Goal: Task Accomplishment & Management: Manage account settings

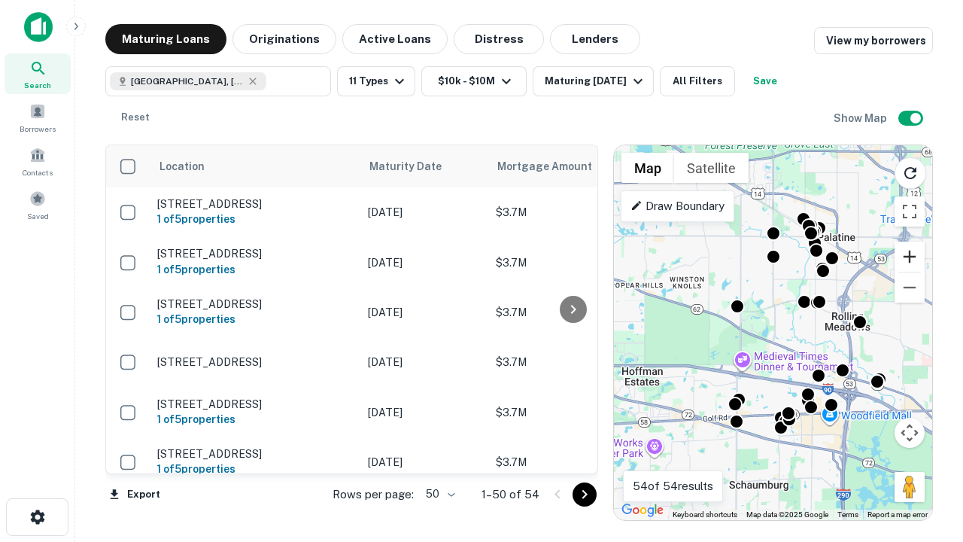
click at [909, 256] on button "Zoom in" at bounding box center [909, 256] width 30 height 30
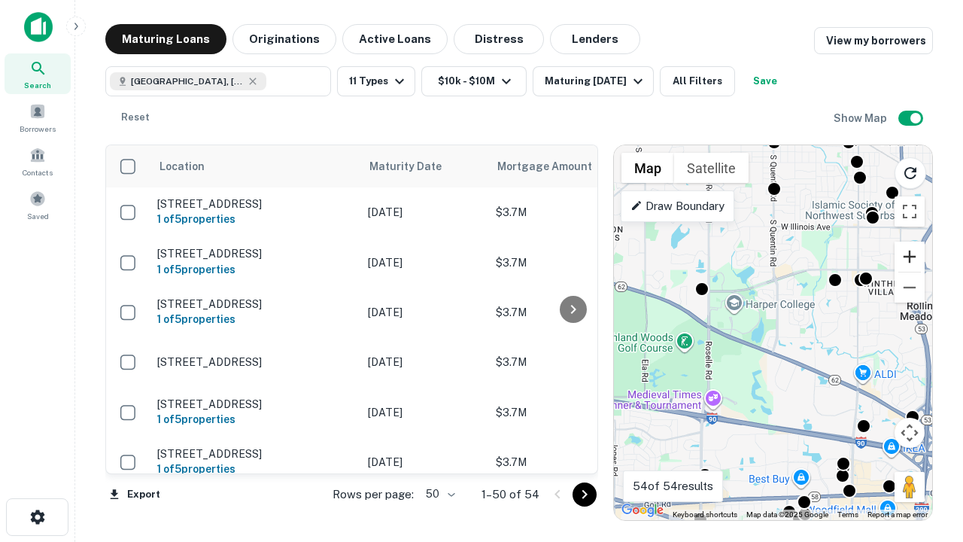
click at [909, 256] on button "Zoom in" at bounding box center [909, 256] width 30 height 30
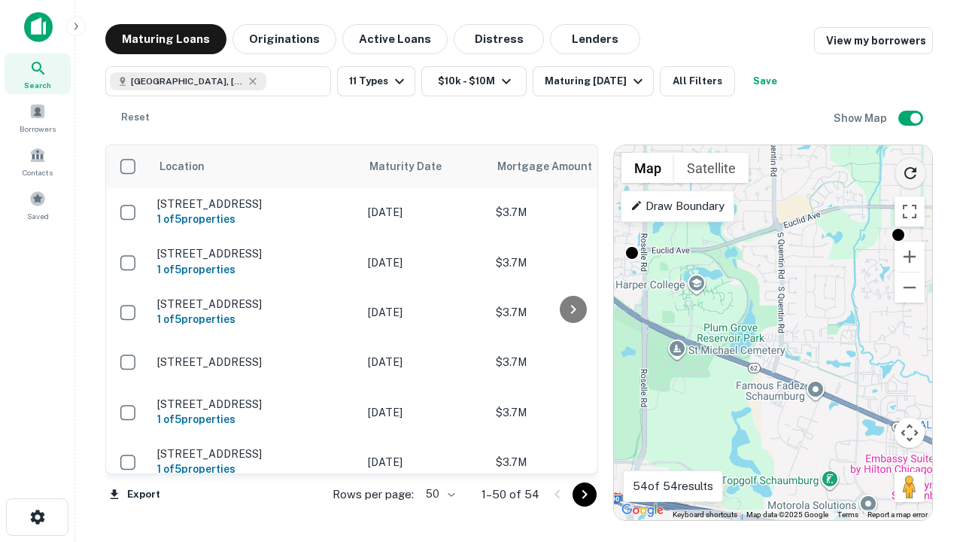
click at [910, 170] on icon "Reload search area" at bounding box center [910, 173] width 18 height 18
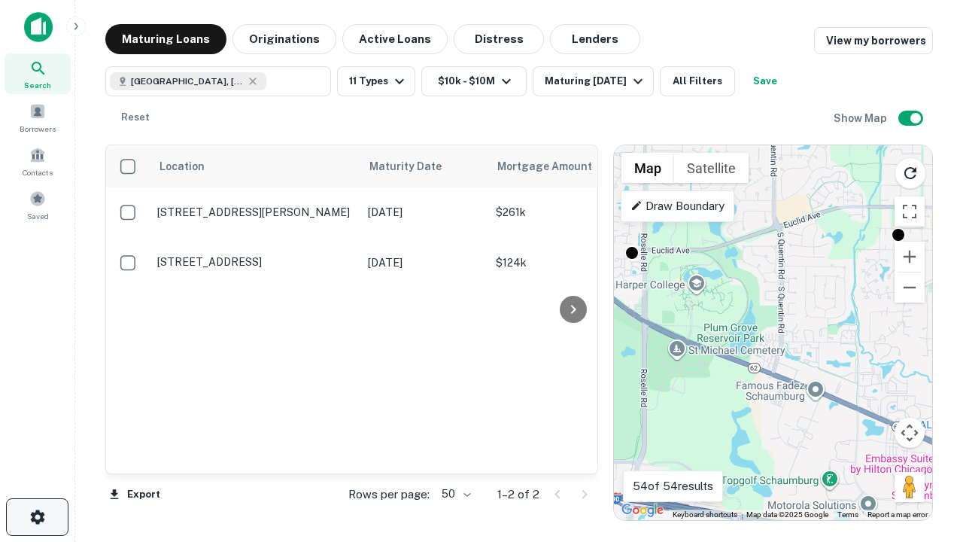
click at [37, 517] on icon "button" at bounding box center [38, 517] width 18 height 18
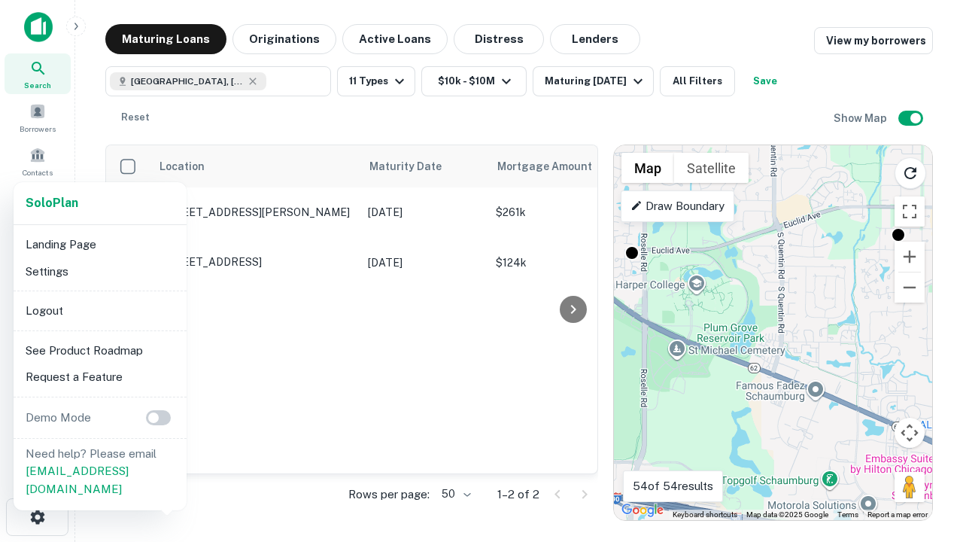
click at [99, 310] on li "Logout" at bounding box center [100, 310] width 161 height 27
